Goal: Information Seeking & Learning: Learn about a topic

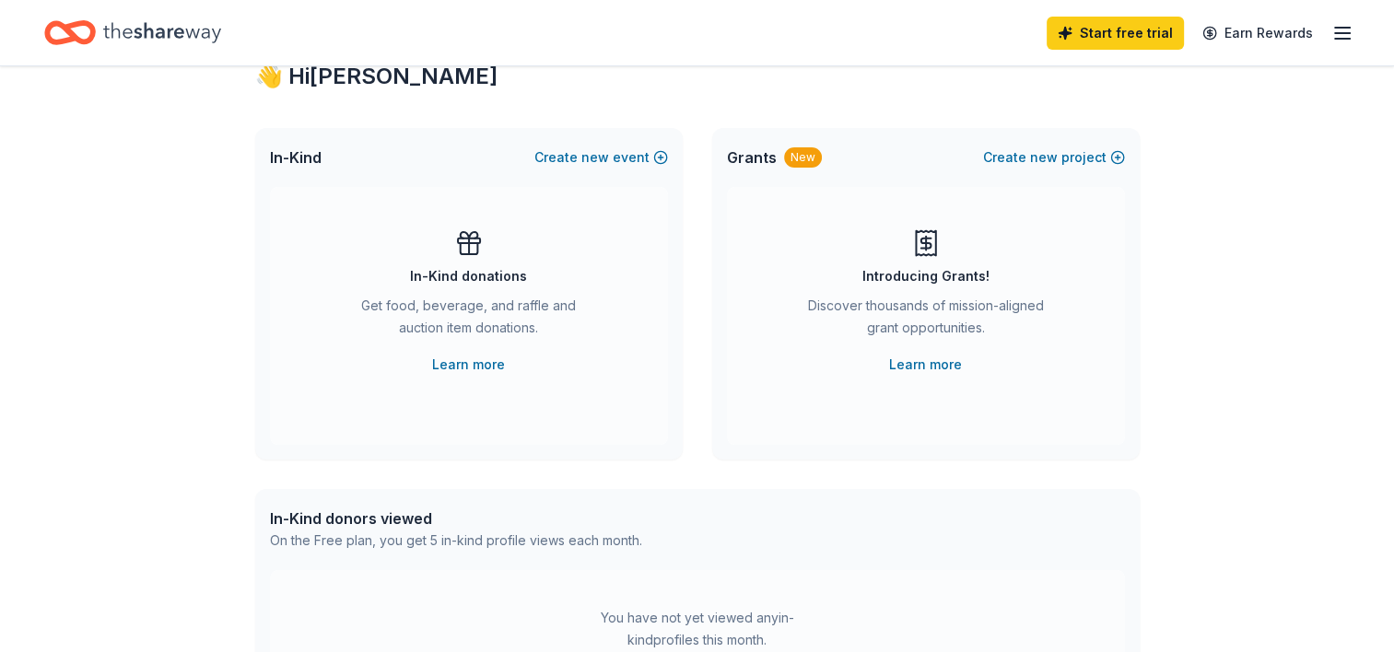
scroll to position [92, 0]
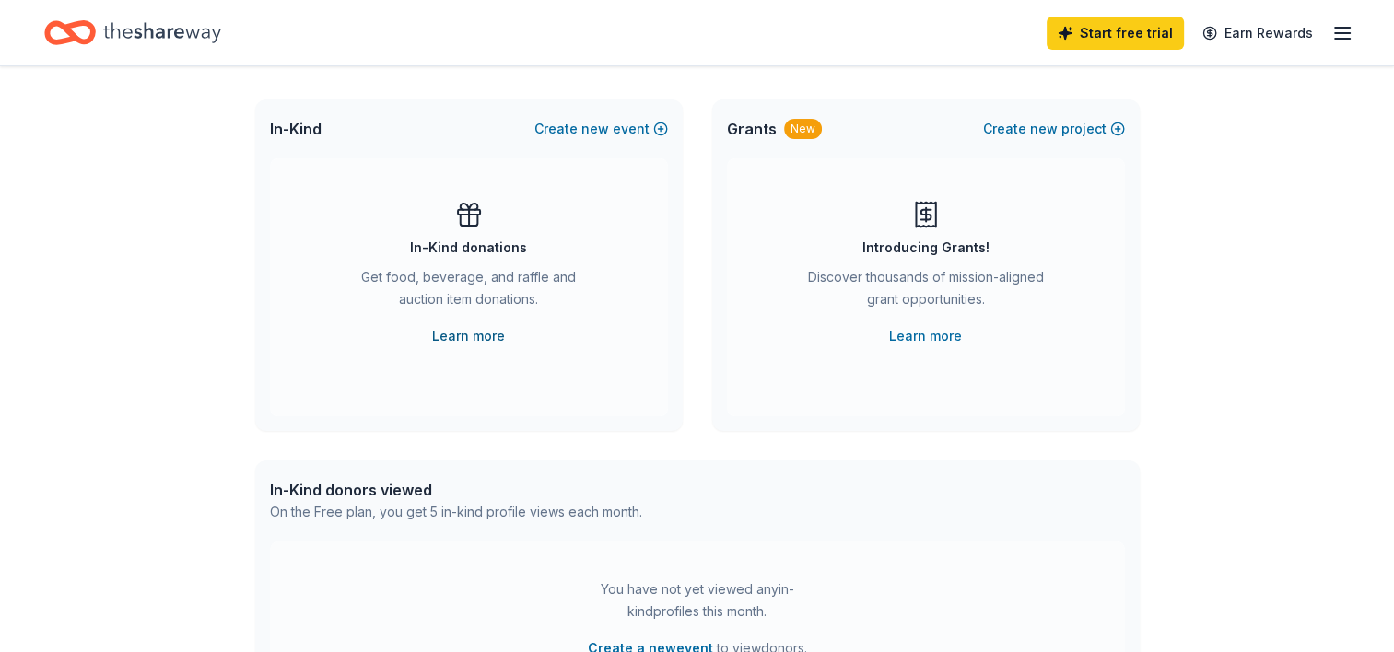
click at [460, 339] on link "Learn more" at bounding box center [468, 336] width 73 height 22
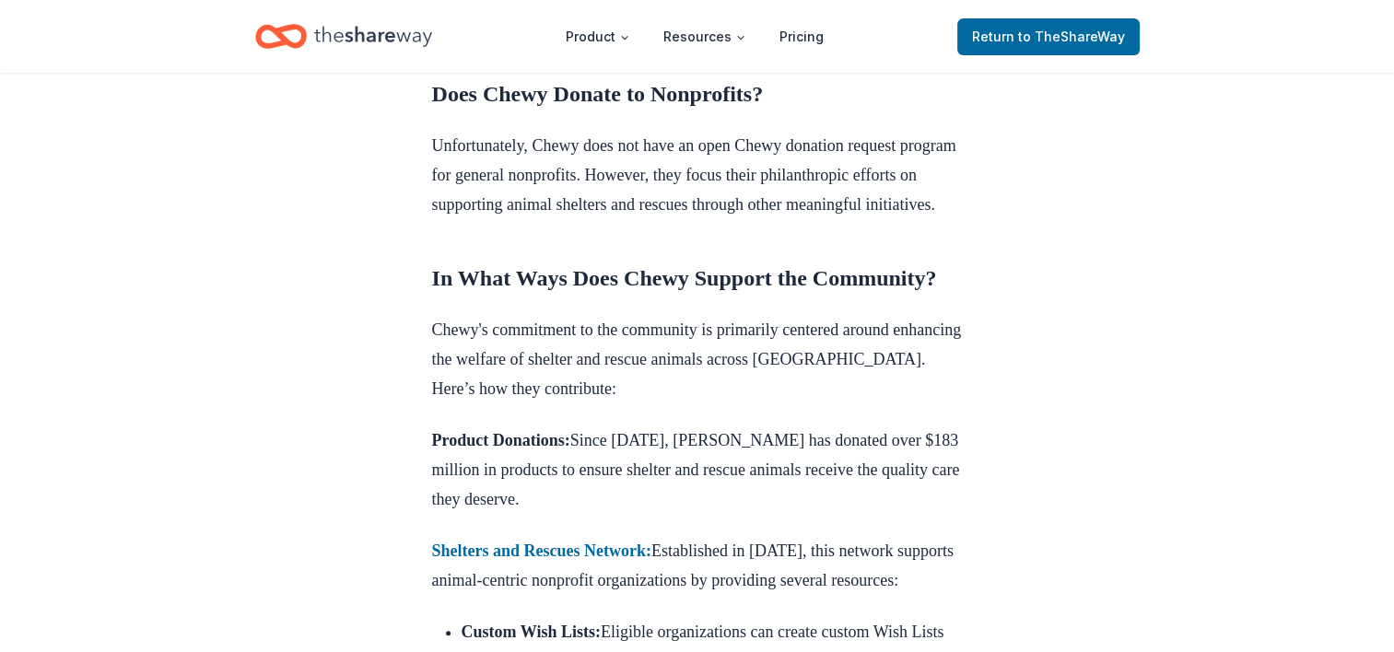
scroll to position [921, 0]
